Goal: Information Seeking & Learning: Learn about a topic

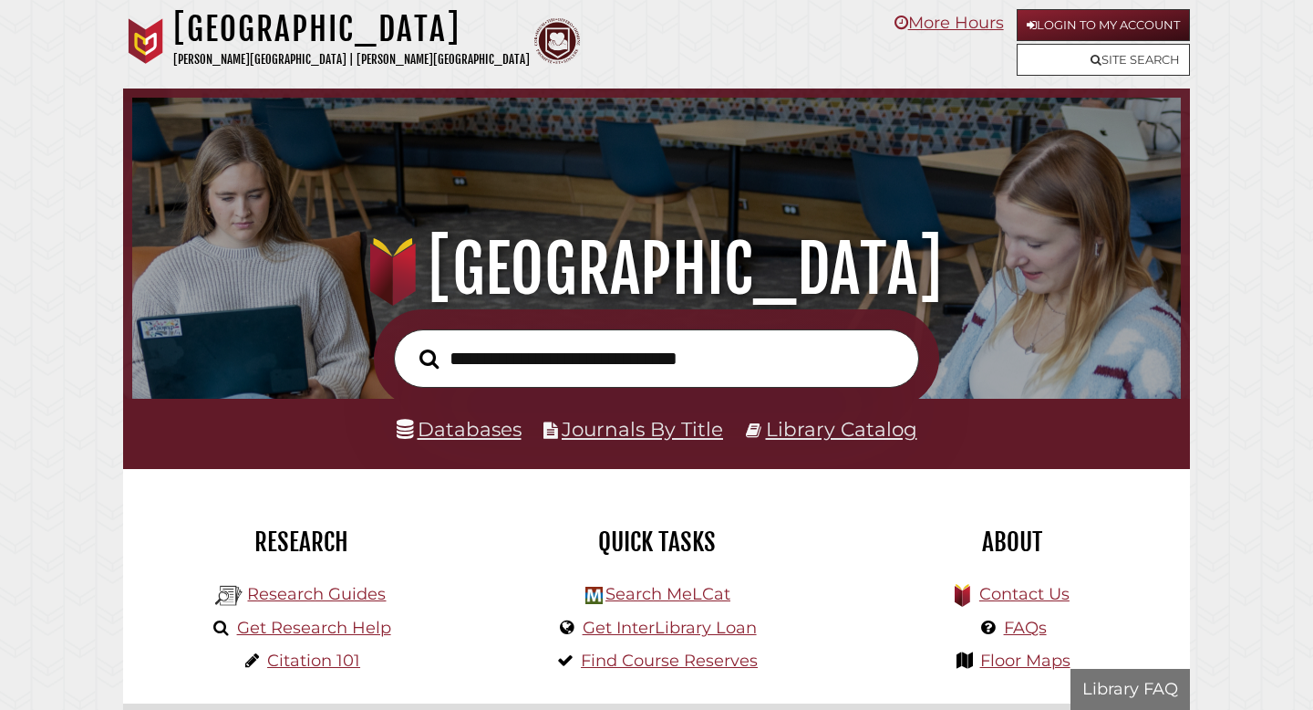
scroll to position [347, 1040]
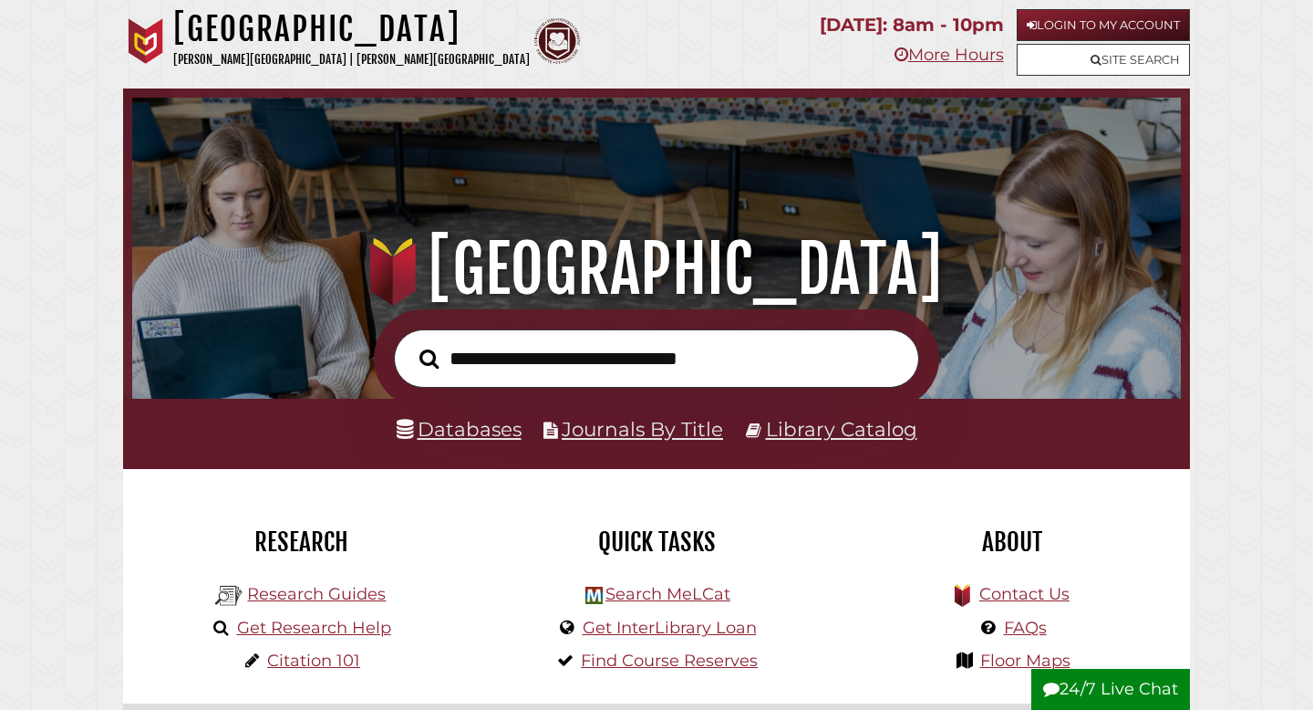
click at [625, 372] on input "text" at bounding box center [656, 358] width 525 height 59
type input "**********"
click at [410, 344] on button "Search" at bounding box center [428, 359] width 37 height 30
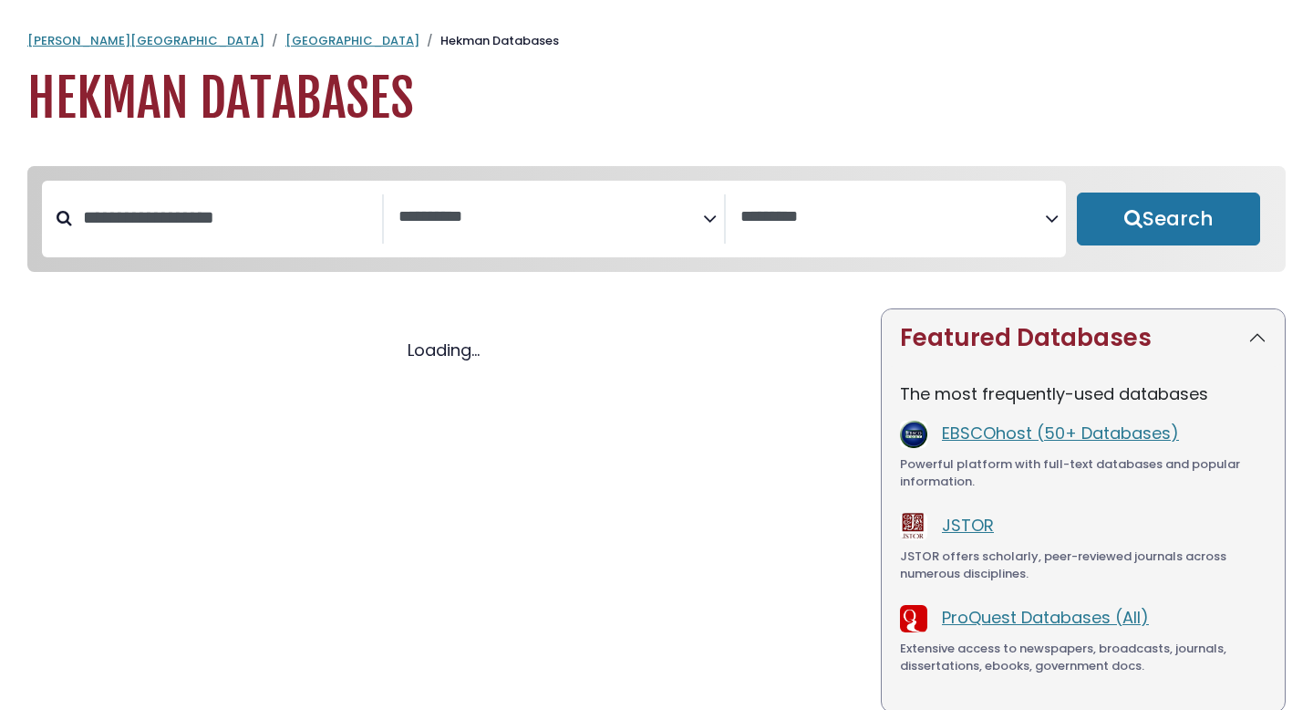
select select "Database Subject Filter"
select select "Database Vendors Filter"
select select "Database Subject Filter"
select select "Database Vendors Filter"
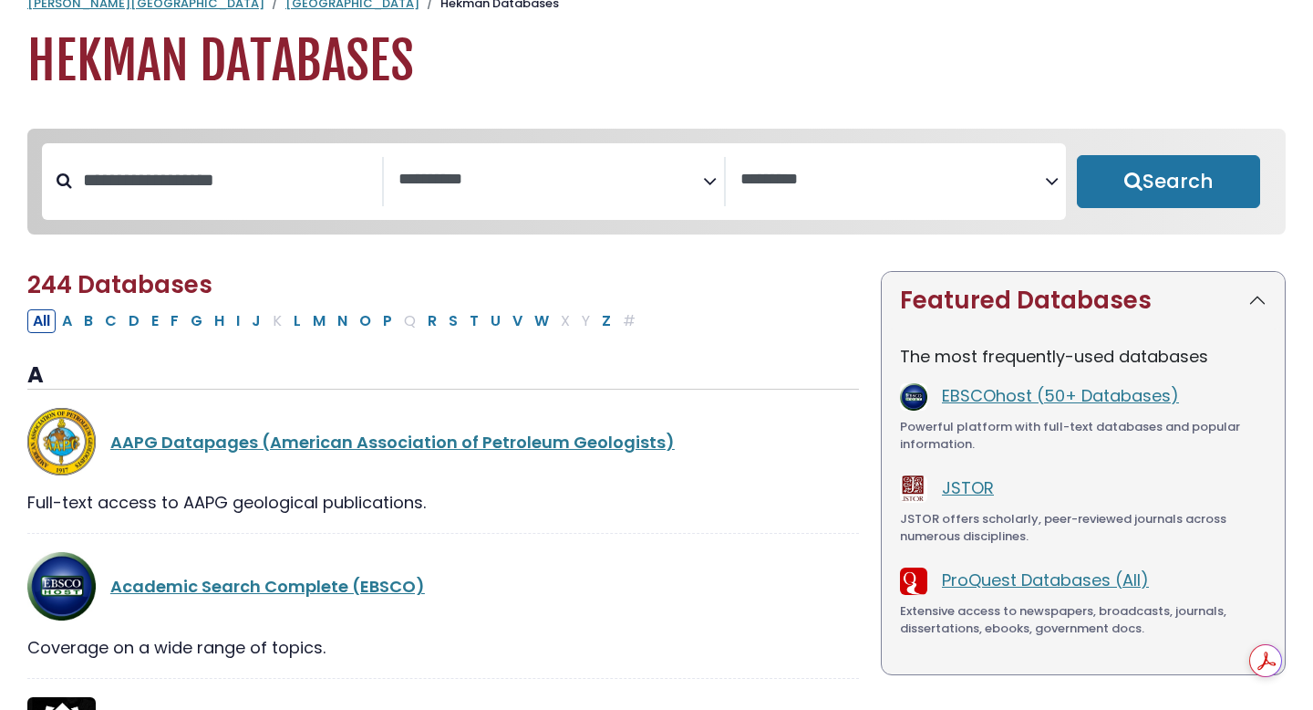
scroll to position [41, 0]
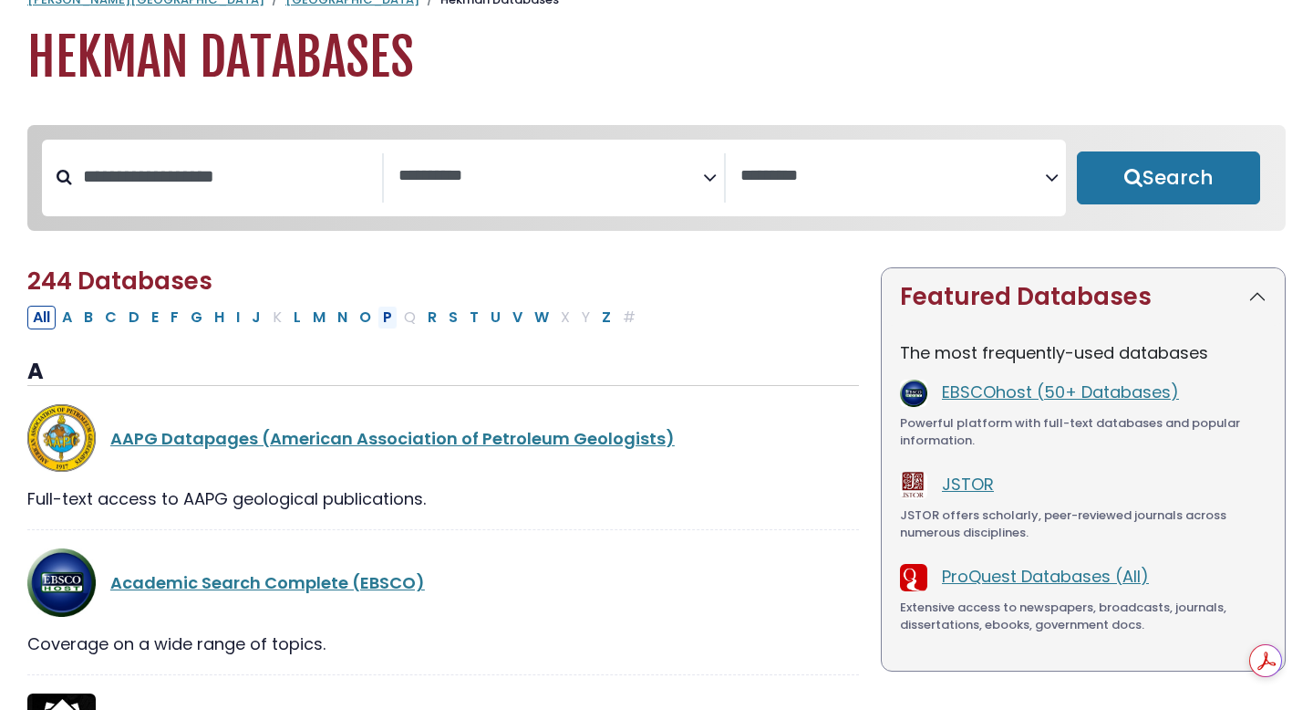
click at [389, 318] on button "P" at bounding box center [388, 318] width 20 height 24
select select "Database Subject Filter"
select select "Database Vendors Filter"
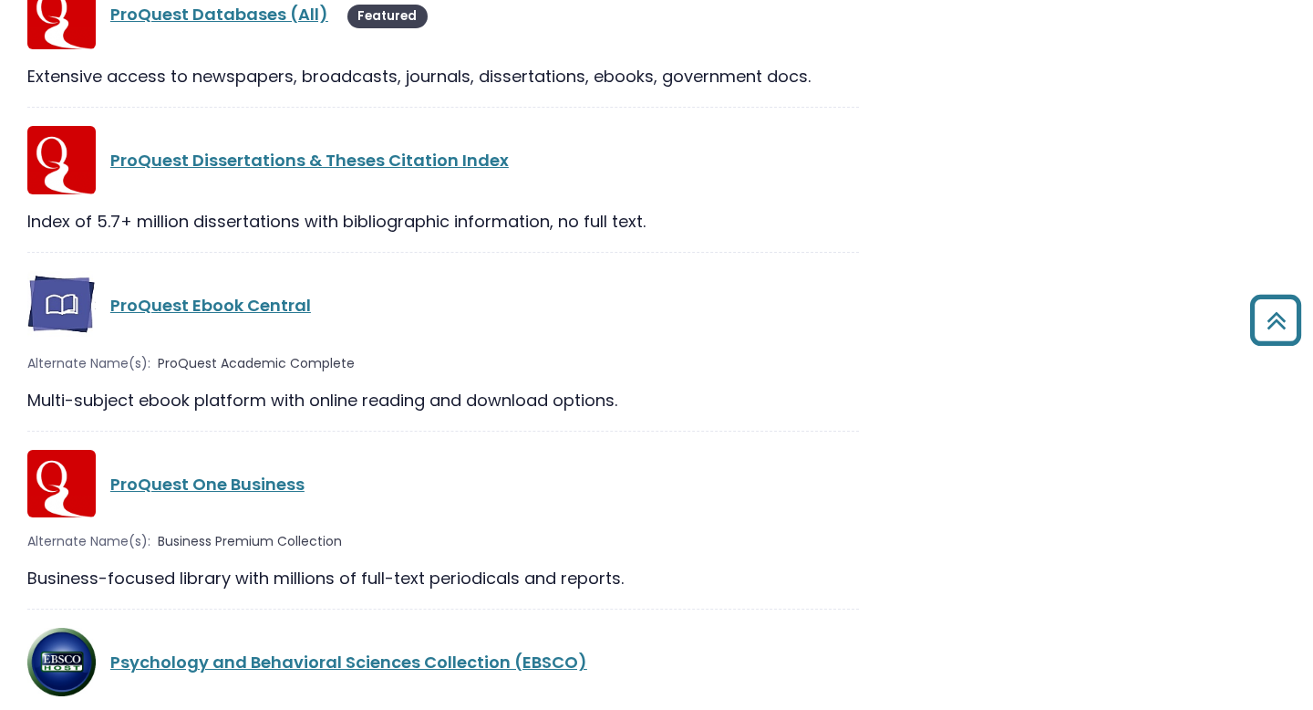
scroll to position [2589, 0]
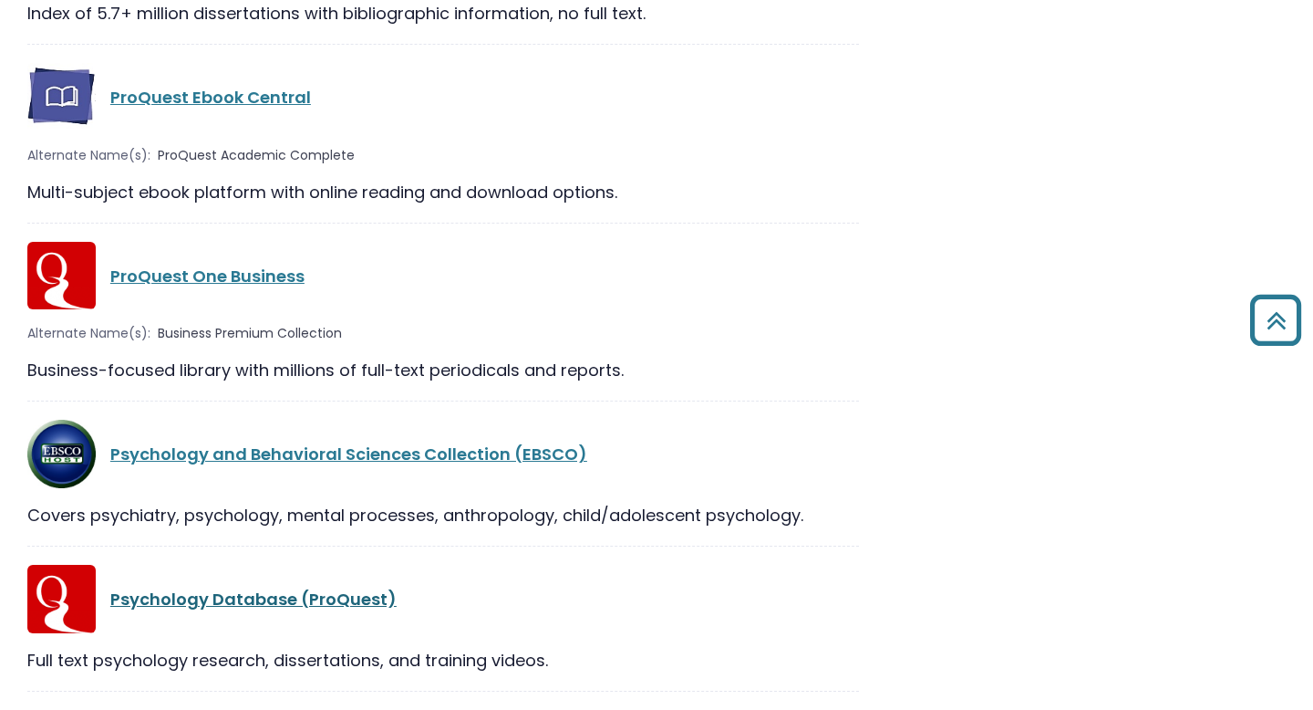
click at [251, 604] on link "Psychology Database (ProQuest)" at bounding box center [253, 598] width 286 height 23
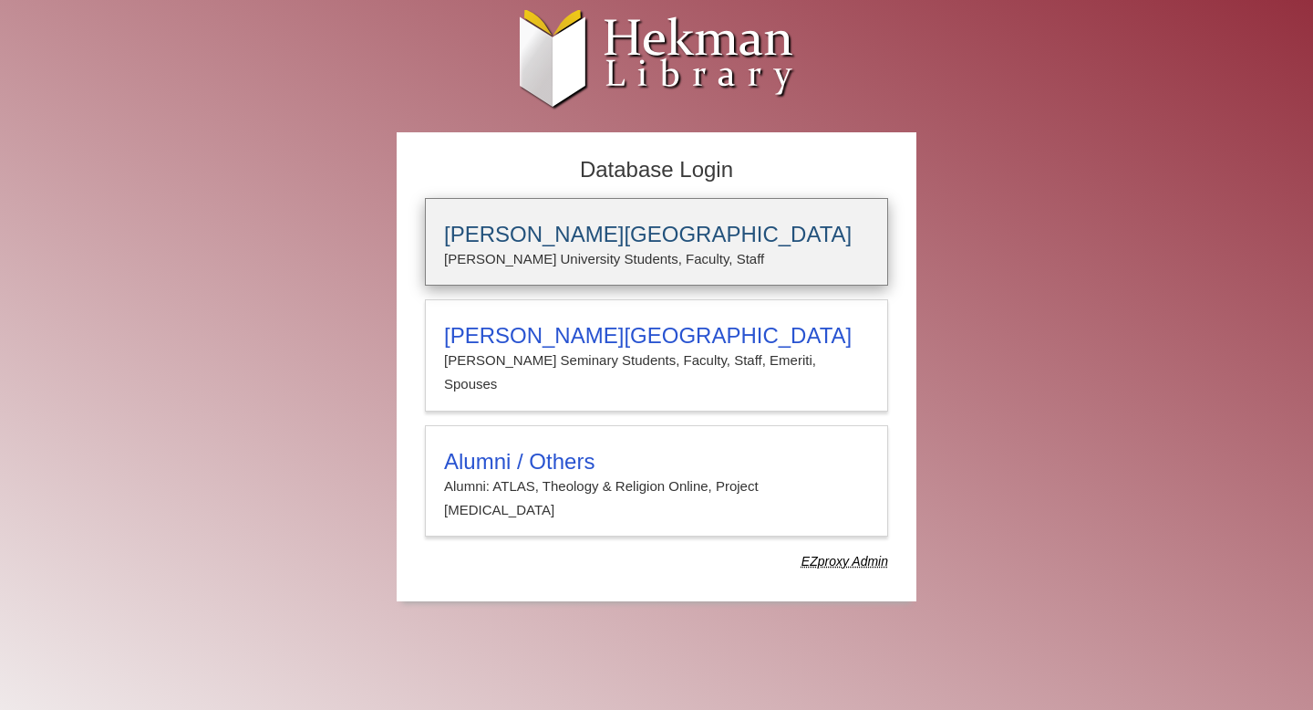
type input "*****"
click at [538, 255] on p "Calvin University Students, Faculty, Staff" at bounding box center [656, 259] width 425 height 24
